Goal: Transaction & Acquisition: Purchase product/service

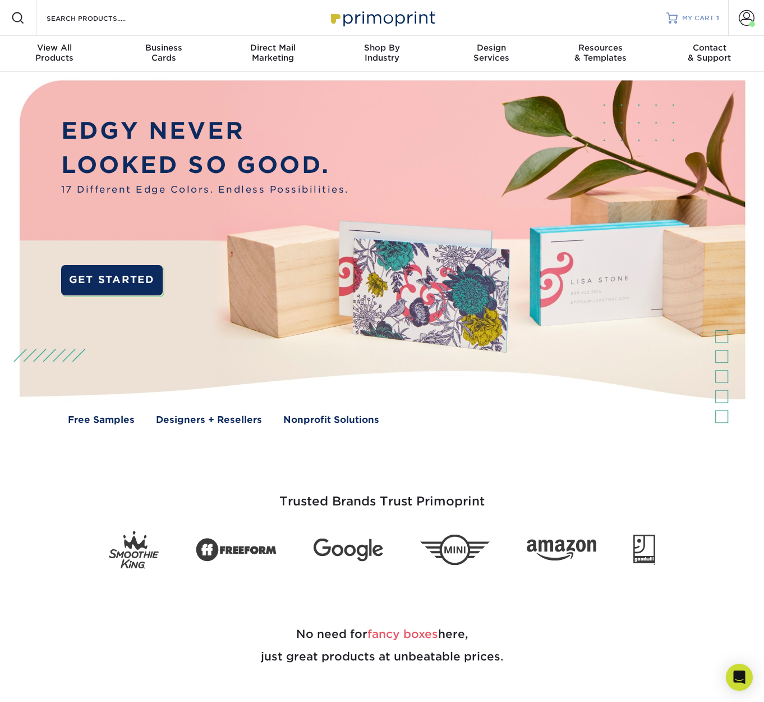
click at [699, 14] on span "MY CART" at bounding box center [698, 18] width 32 height 10
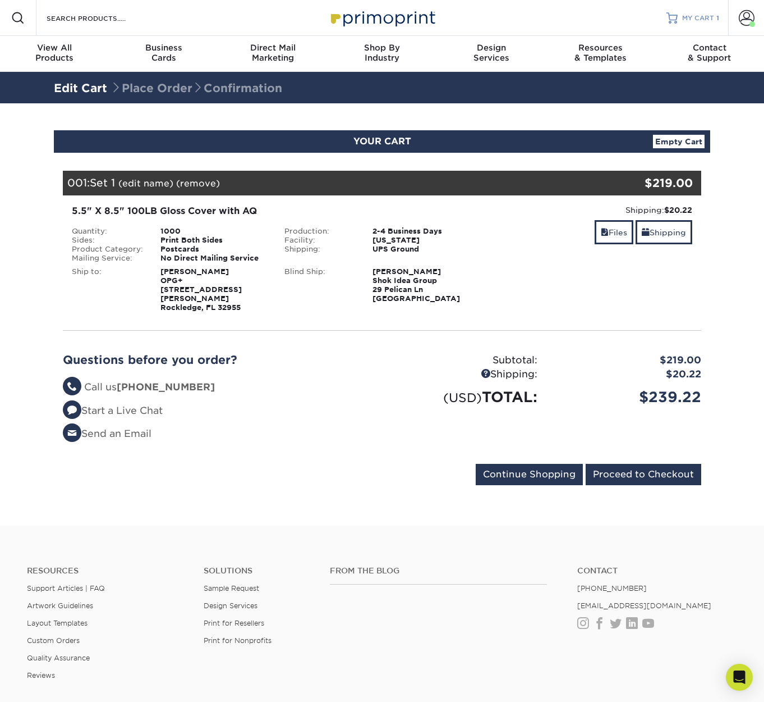
click at [708, 17] on span "MY CART" at bounding box center [698, 18] width 32 height 10
click at [750, 19] on span at bounding box center [747, 18] width 16 height 16
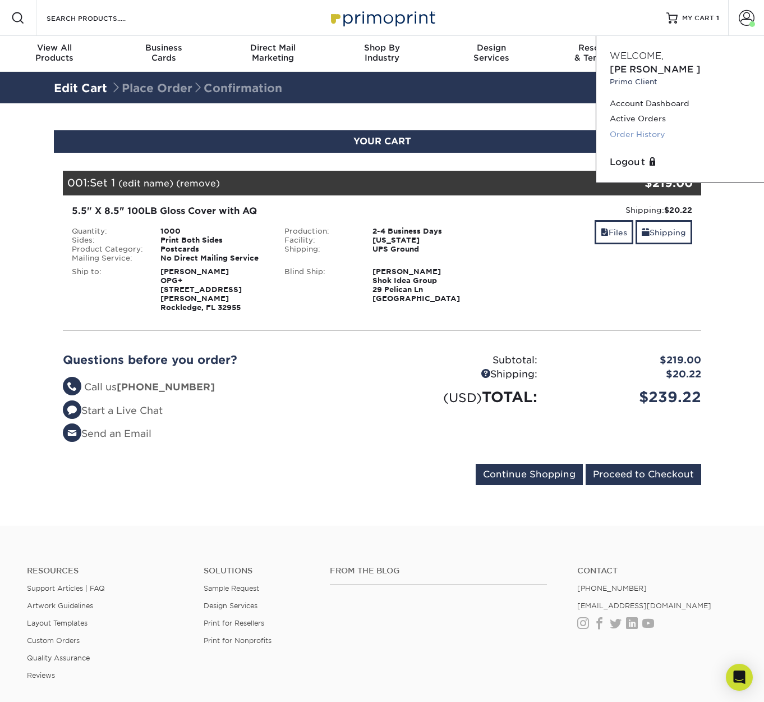
click at [657, 127] on link "Order History" at bounding box center [680, 134] width 141 height 15
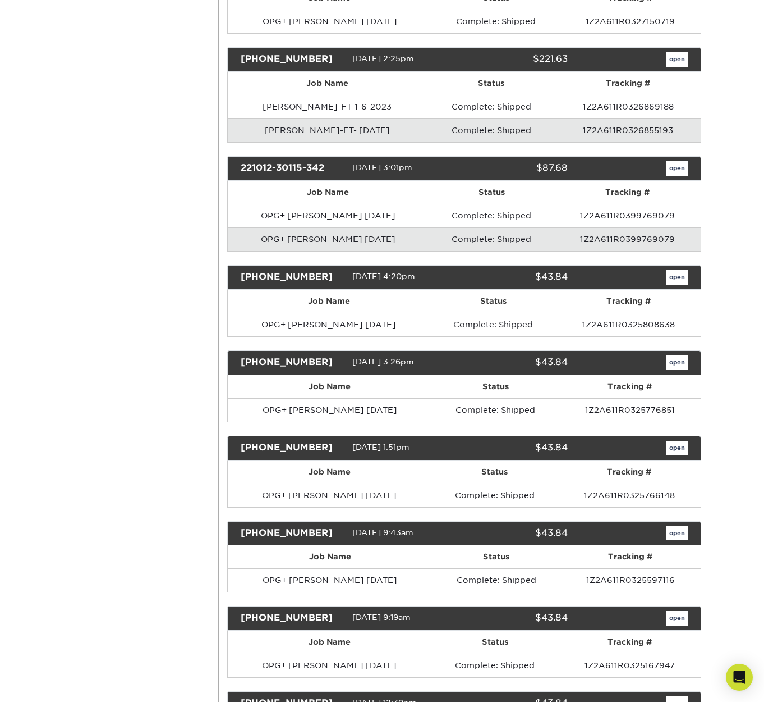
scroll to position [4096, 0]
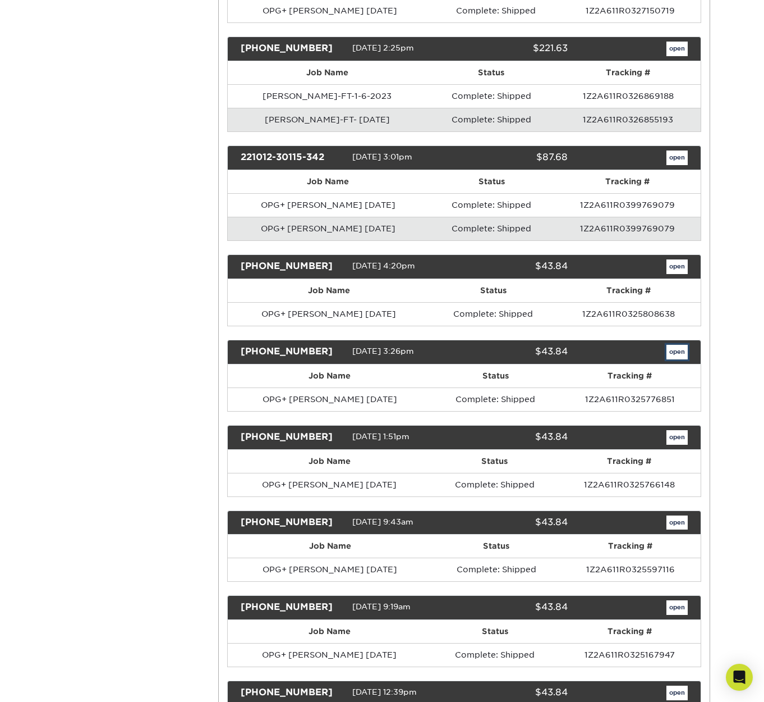
click at [677, 352] on link "open" at bounding box center [677, 352] width 21 height 15
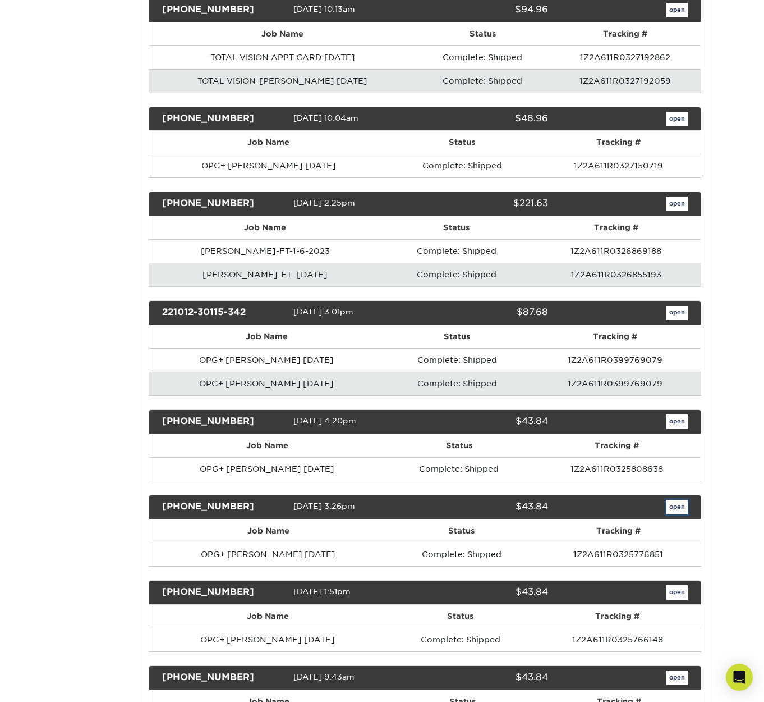
scroll to position [0, 0]
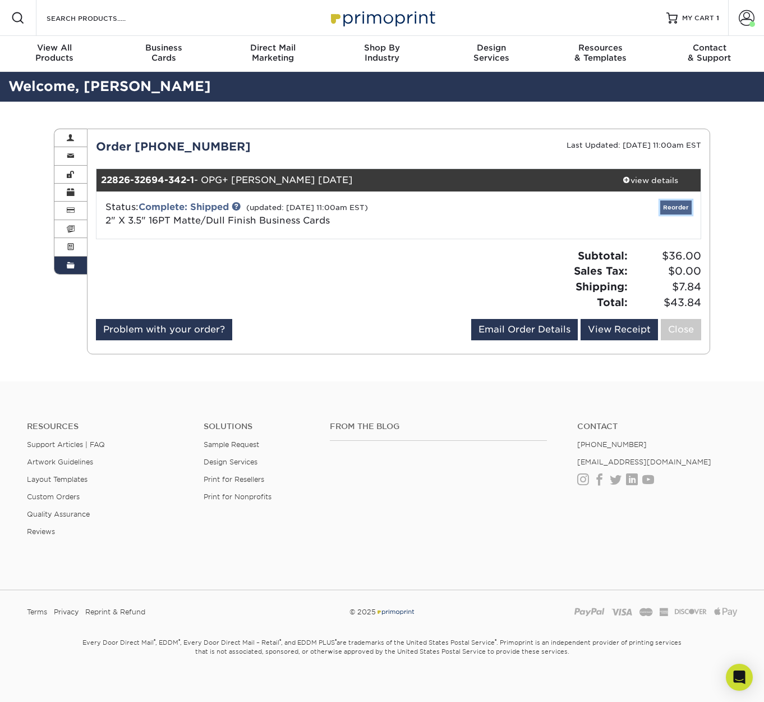
click at [674, 207] on link "Reorder" at bounding box center [676, 207] width 31 height 14
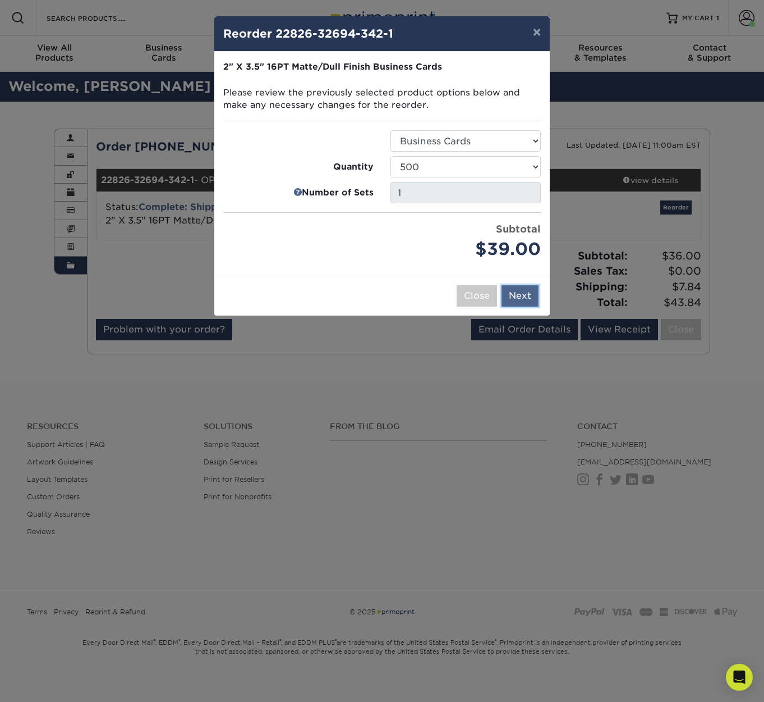
click at [525, 294] on button "Next" at bounding box center [520, 295] width 37 height 21
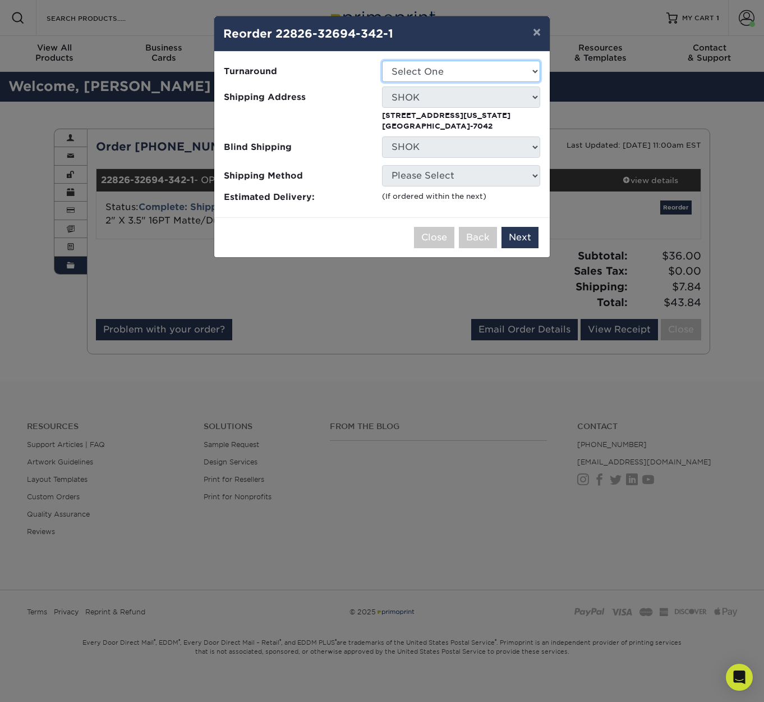
click at [439, 70] on select "Select One 2-4 Business Days 2 Day Next Business Day" at bounding box center [461, 71] width 158 height 21
select select "b78ebb40-f3d8-446a-8df3-6de10c612245"
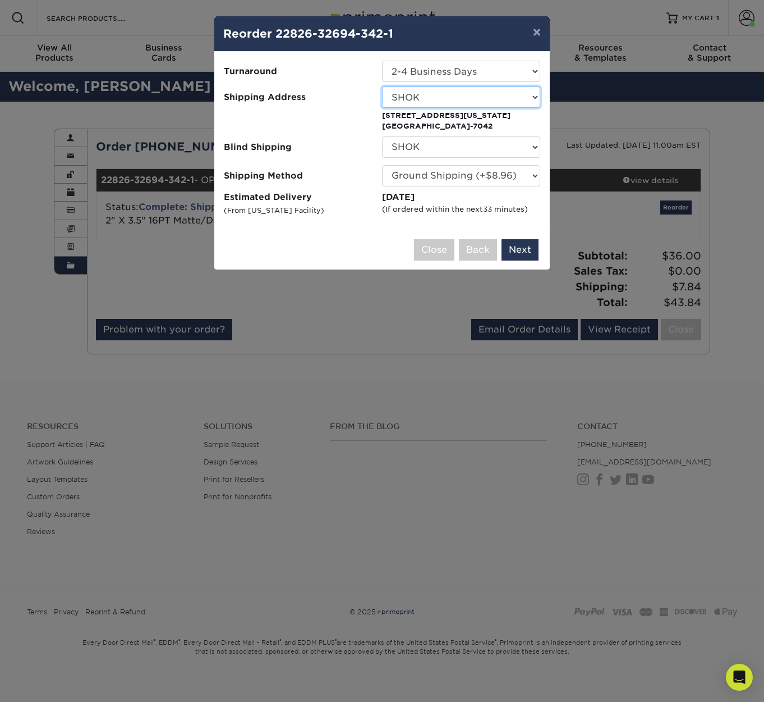
click at [438, 91] on select "Select One Antonia Duncan AVANT -GARDE DESIGN BankAmericard BTD Charles Gray Ch…" at bounding box center [461, 96] width 158 height 21
select select "123540"
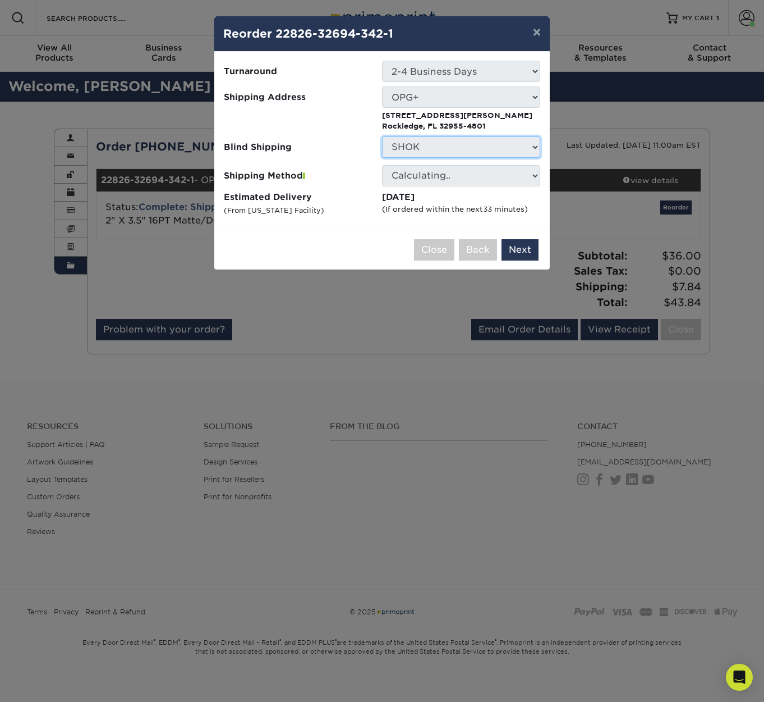
click at [407, 146] on select "No Blind Shipping Antonia Duncan AVANT -GARDE DESIGN BankAmericard BTD Charles …" at bounding box center [461, 146] width 158 height 21
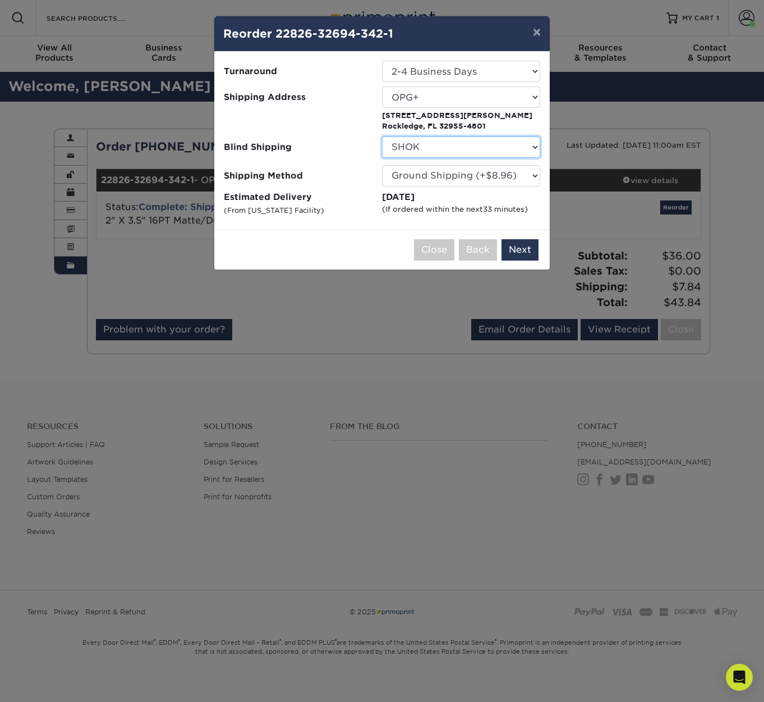
select select "283346"
click at [382, 136] on select "No Blind Shipping Antonia Duncan AVANT -GARDE DESIGN BankAmericard BTD Charles …" at bounding box center [461, 146] width 158 height 21
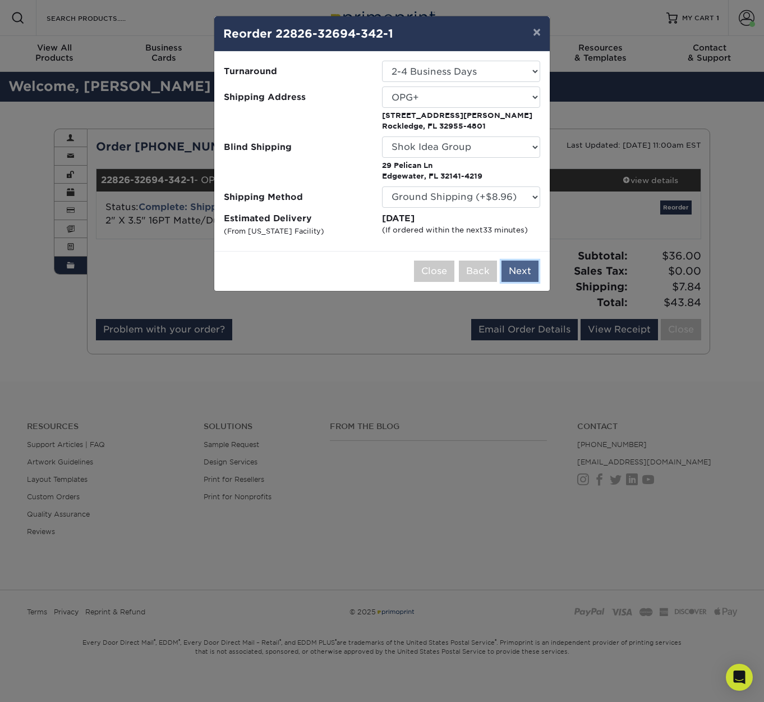
click at [517, 271] on button "Next" at bounding box center [520, 270] width 37 height 21
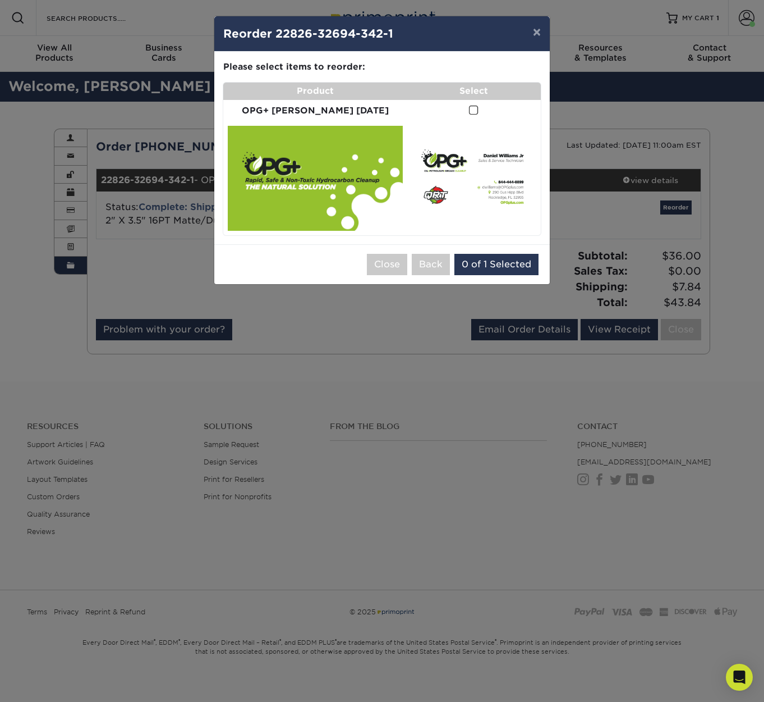
click at [469, 116] on span at bounding box center [474, 110] width 10 height 11
click at [0, 0] on input "checkbox" at bounding box center [0, 0] width 0 height 0
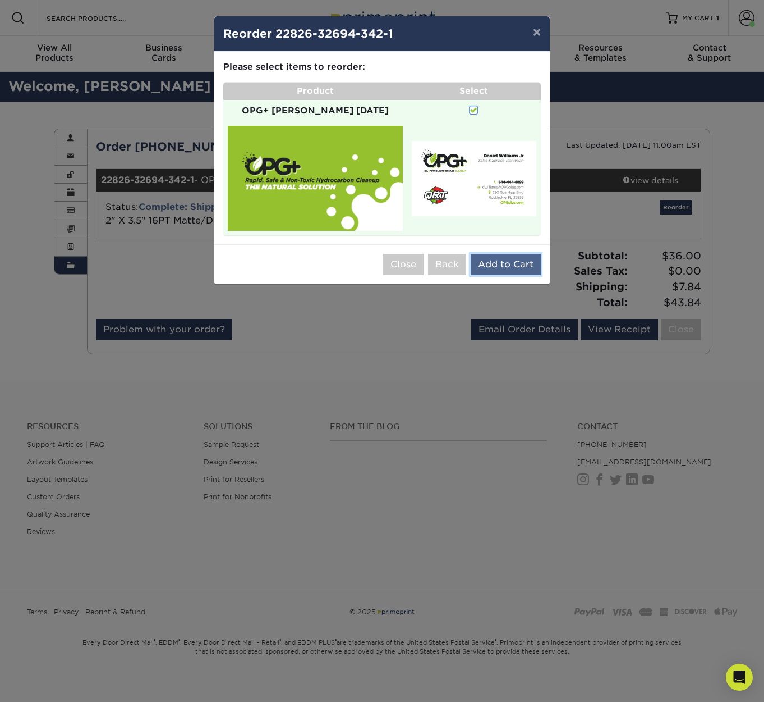
click at [502, 269] on button "Add to Cart" at bounding box center [506, 264] width 70 height 21
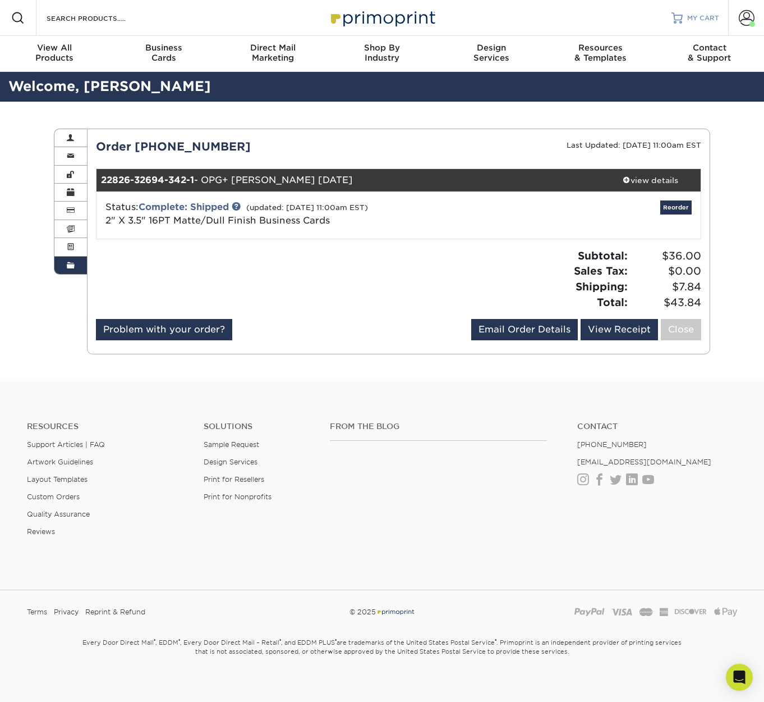
click at [704, 20] on span "MY CART" at bounding box center [703, 18] width 32 height 10
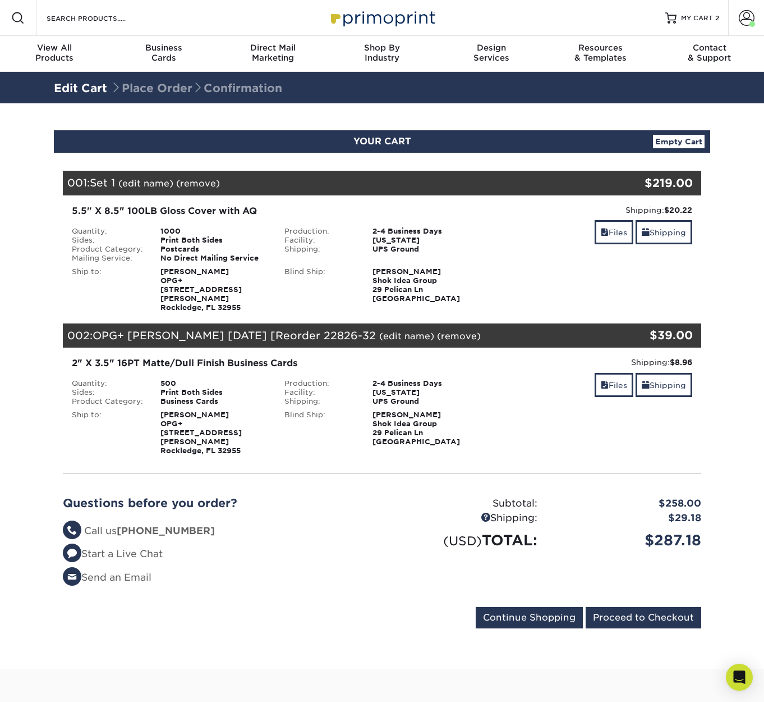
click at [434, 331] on link "(edit name)" at bounding box center [406, 336] width 55 height 11
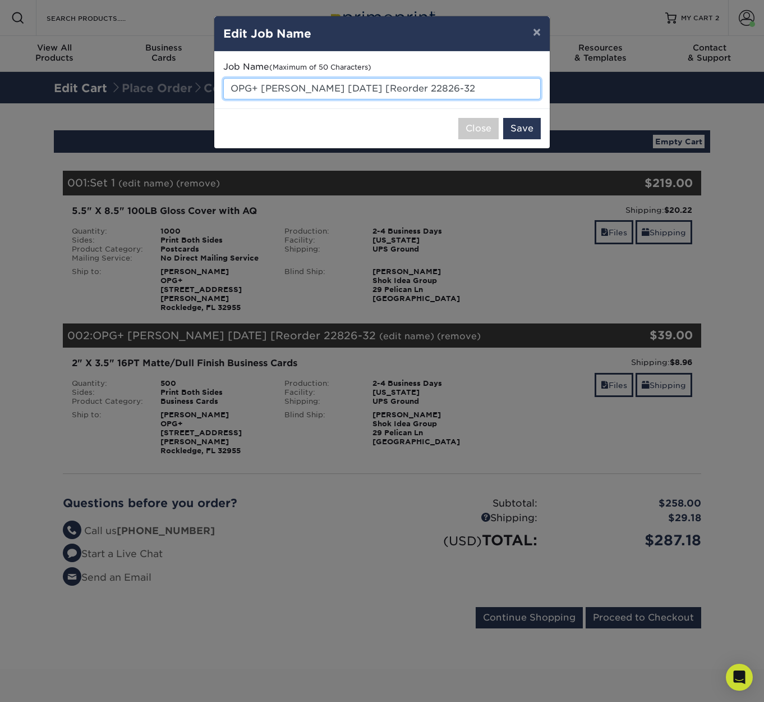
drag, startPoint x: 349, startPoint y: 88, endPoint x: 501, endPoint y: 89, distance: 152.1
click at [501, 89] on input "OPG+ Daniel Williams Jr AUG 2022 [Reorder 22826-32" at bounding box center [382, 88] width 318 height 21
type input "OPG+ Daniel Williams Jr SEPT 2025"
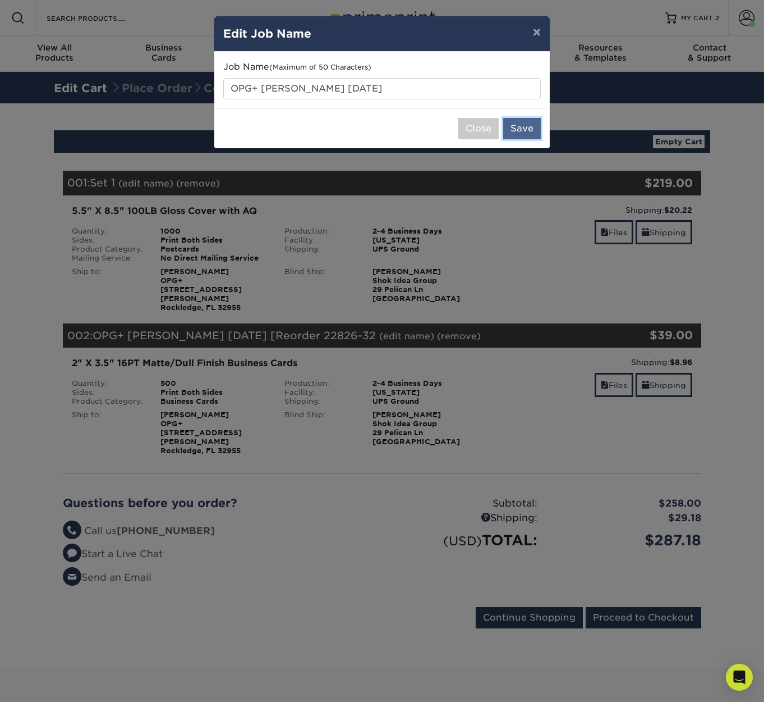
click at [525, 130] on button "Save" at bounding box center [522, 128] width 38 height 21
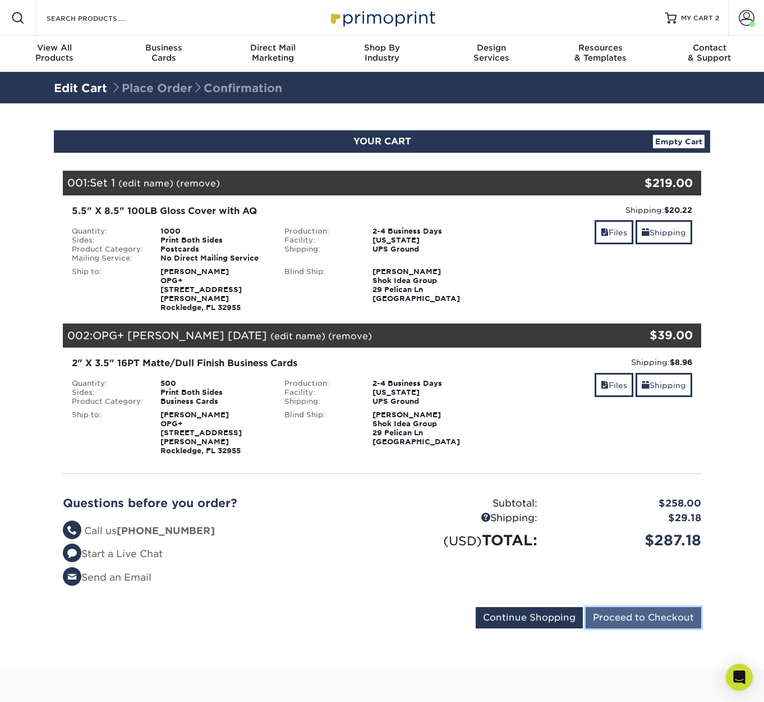
click at [629, 607] on input "Proceed to Checkout" at bounding box center [644, 617] width 116 height 21
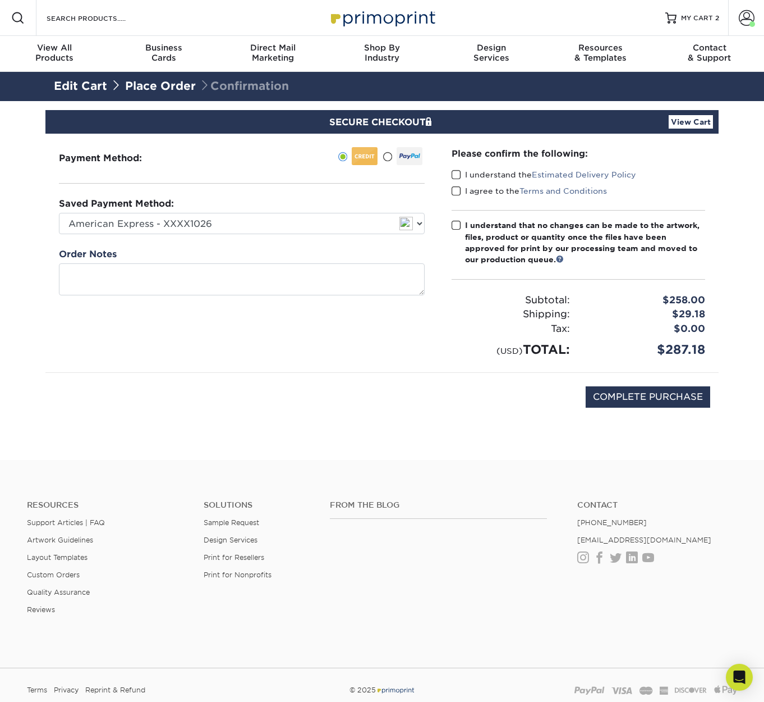
click at [682, 120] on link "View Cart" at bounding box center [691, 121] width 44 height 13
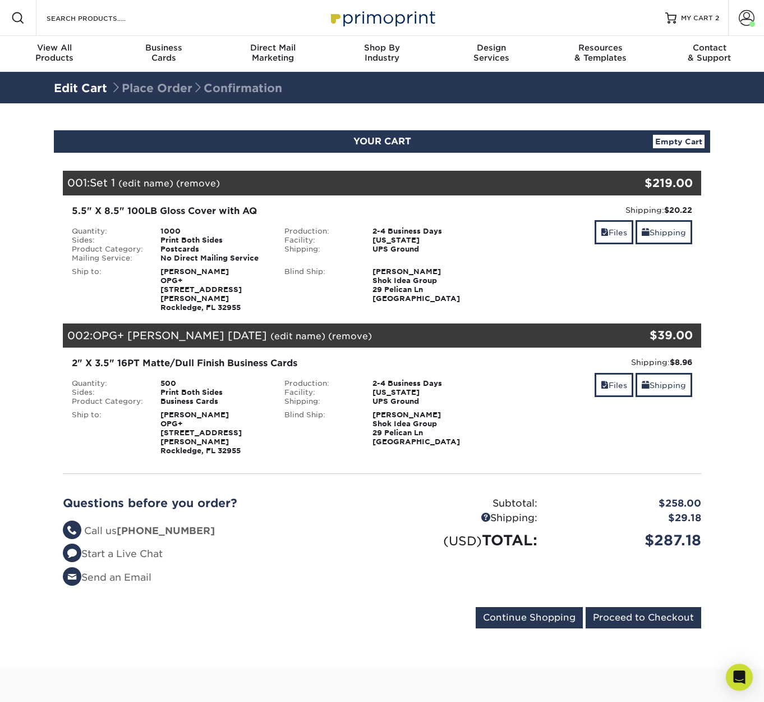
click at [210, 181] on link "(remove)" at bounding box center [198, 183] width 44 height 11
click at [407, 185] on link "Yes" at bounding box center [406, 183] width 16 height 11
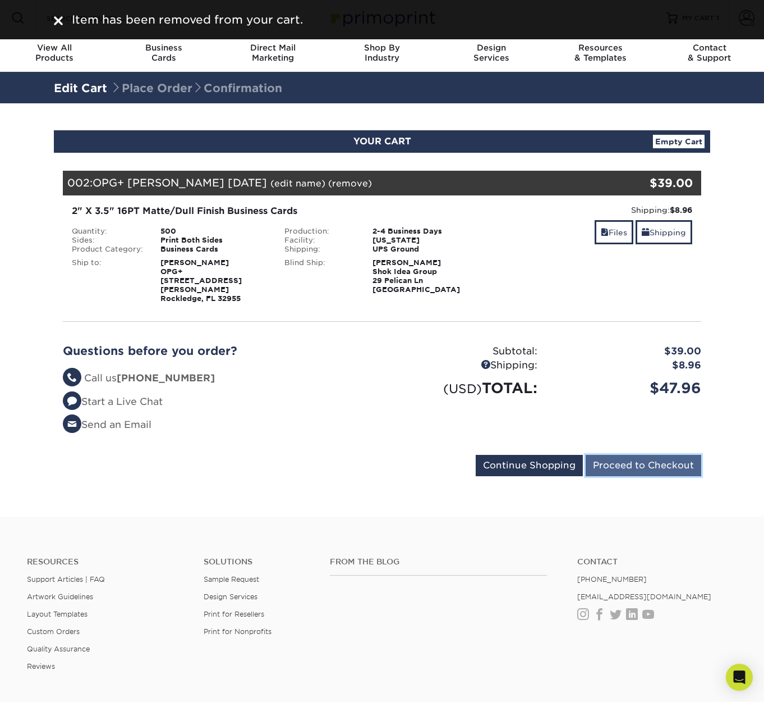
click at [632, 459] on input "Proceed to Checkout" at bounding box center [644, 465] width 116 height 21
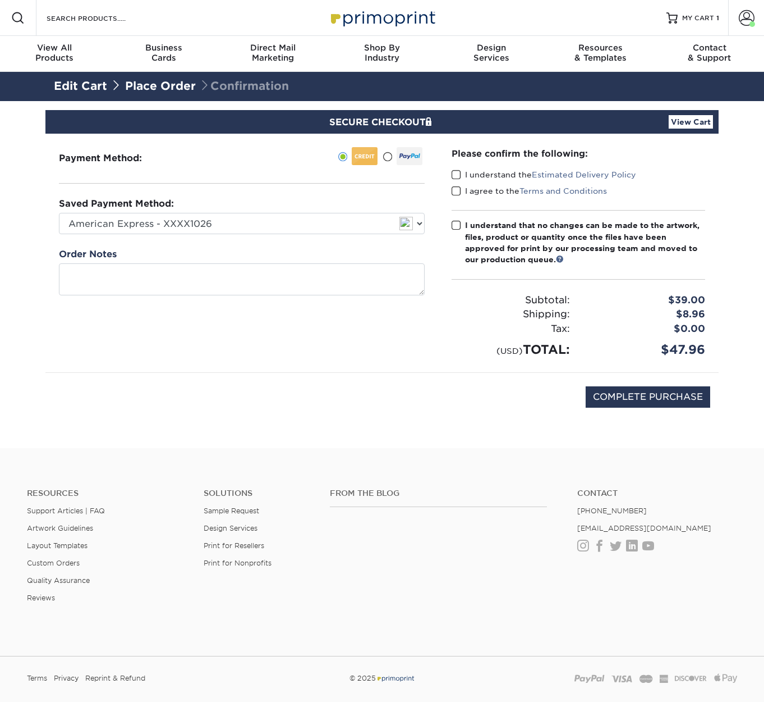
click at [455, 173] on span at bounding box center [457, 174] width 10 height 11
click at [0, 0] on input "I understand the Estimated Delivery Policy" at bounding box center [0, 0] width 0 height 0
click at [454, 191] on span at bounding box center [457, 191] width 10 height 11
click at [0, 0] on input "I agree to the Terms and Conditions" at bounding box center [0, 0] width 0 height 0
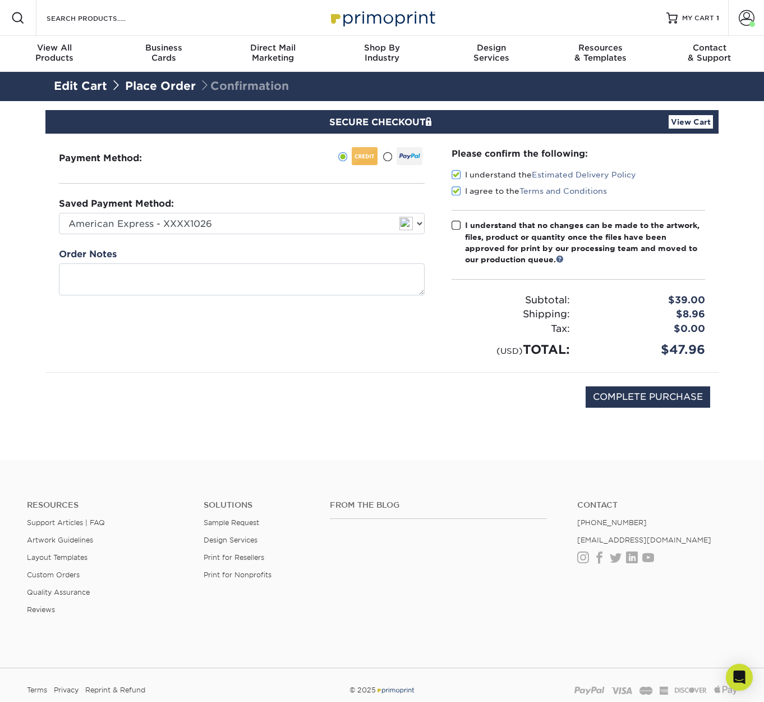
click at [456, 223] on span at bounding box center [457, 225] width 10 height 11
click at [0, 0] on input "I understand that no changes can be made to the artwork, files, product or quan…" at bounding box center [0, 0] width 0 height 0
click at [634, 395] on input "COMPLETE PURCHASE" at bounding box center [648, 396] width 125 height 21
type input "PROCESSING, PLEASE WAIT..."
